Goal: Find specific page/section: Find specific page/section

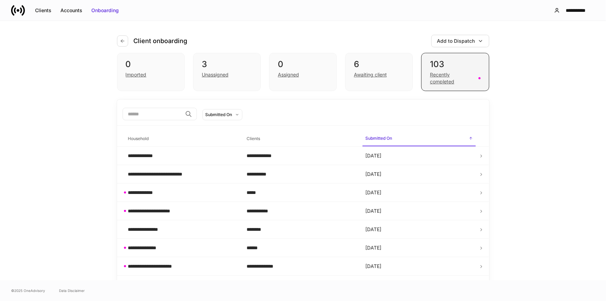
click at [302, 76] on div "Recently completed" at bounding box center [452, 78] width 44 height 14
drag, startPoint x: 466, startPoint y: 80, endPoint x: 461, endPoint y: 78, distance: 5.0
click at [302, 80] on div "Recently completed" at bounding box center [452, 78] width 44 height 14
click at [302, 79] on div "Recently completed" at bounding box center [452, 78] width 44 height 14
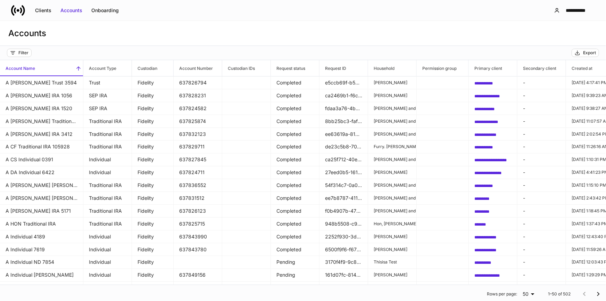
click at [22, 14] on icon at bounding box center [23, 10] width 3 height 10
